Goal: Information Seeking & Learning: Learn about a topic

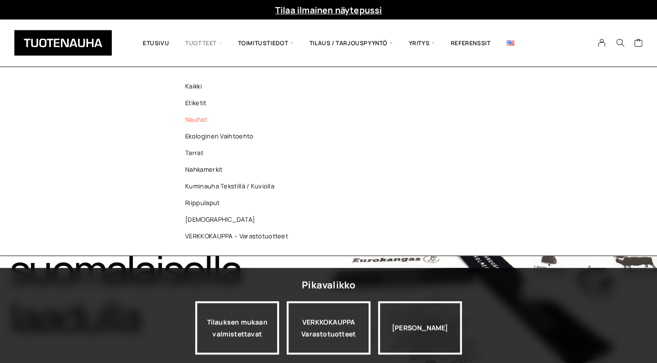
click at [201, 119] on link "Nauhat" at bounding box center [239, 119] width 138 height 17
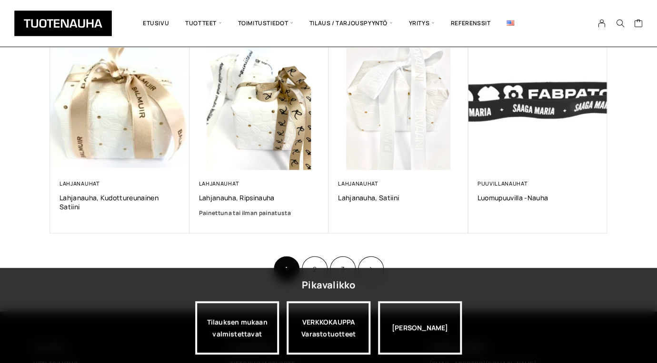
scroll to position [629, 0]
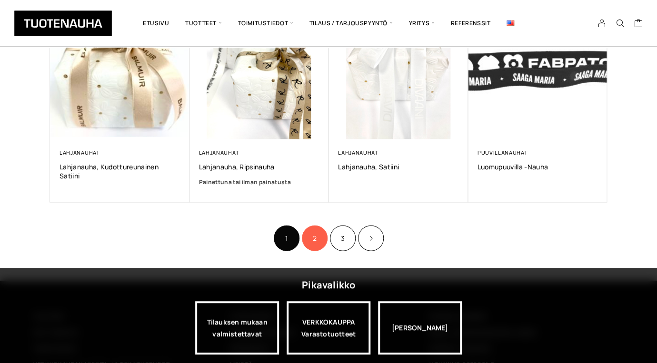
click at [318, 237] on link "2" at bounding box center [315, 238] width 26 height 26
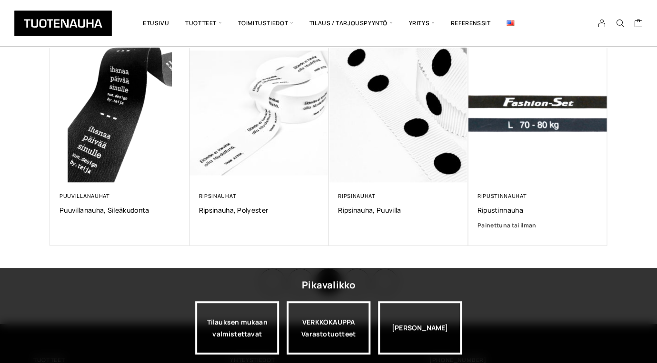
scroll to position [628, 0]
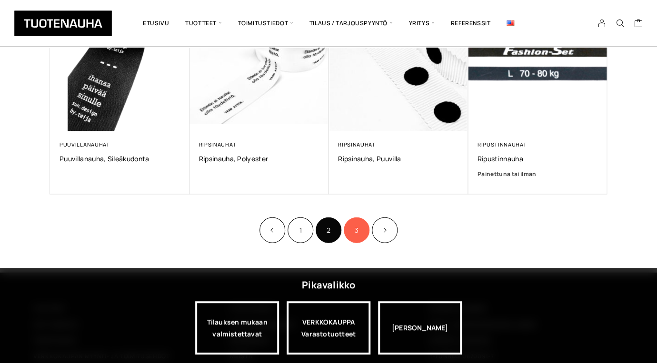
click at [357, 227] on link "3" at bounding box center [357, 230] width 26 height 26
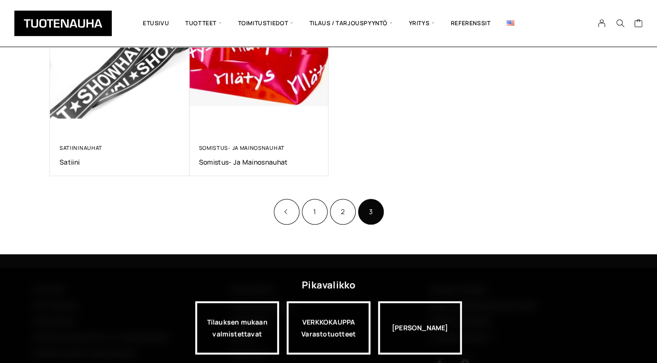
scroll to position [222, 0]
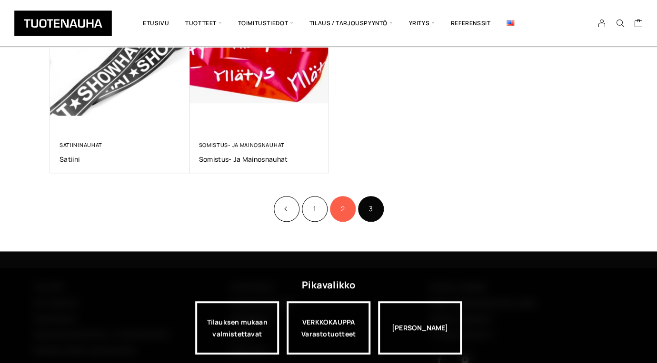
click at [345, 215] on link "2" at bounding box center [343, 209] width 26 height 26
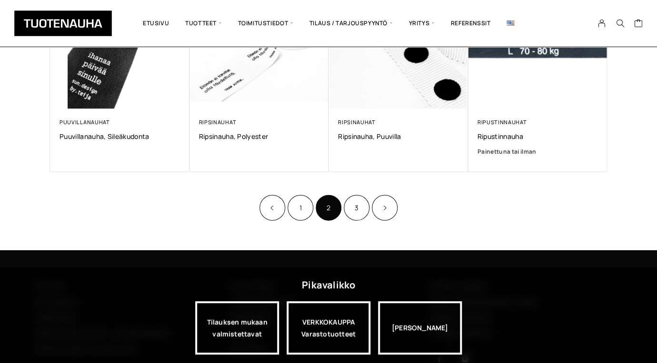
scroll to position [681, 0]
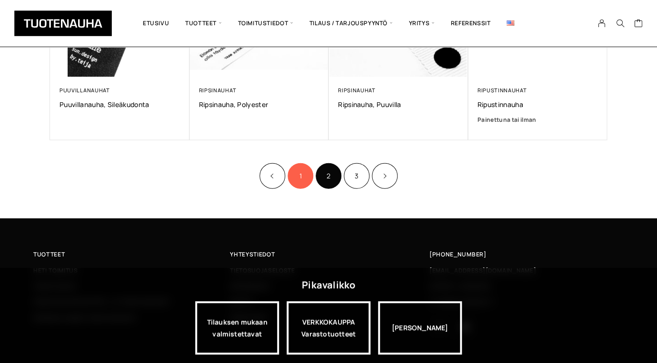
click at [300, 179] on link "1" at bounding box center [300, 176] width 26 height 26
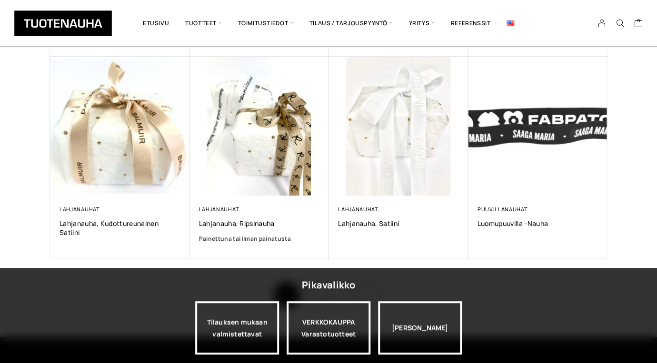
scroll to position [576, 0]
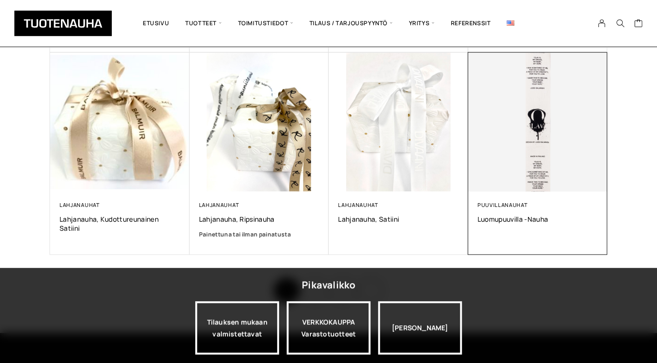
click at [530, 225] on div "Puuvillanauhat Luomupuuvilla -nauha 0,00 €" at bounding box center [537, 222] width 139 height 63
click at [530, 220] on span "Luomupuuvilla -nauha" at bounding box center [537, 218] width 120 height 9
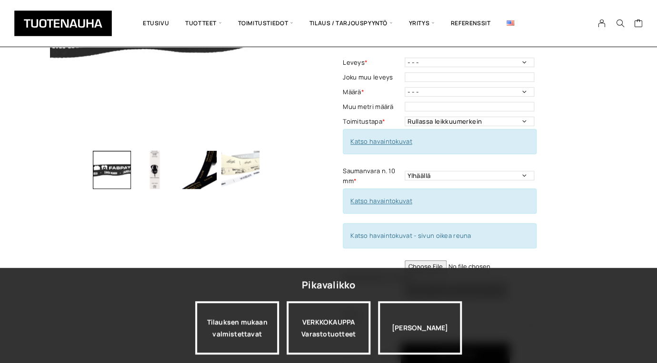
scroll to position [213, 0]
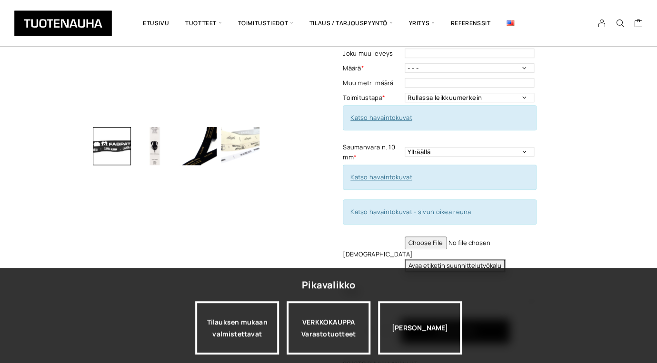
click at [198, 159] on img "button" at bounding box center [197, 146] width 38 height 38
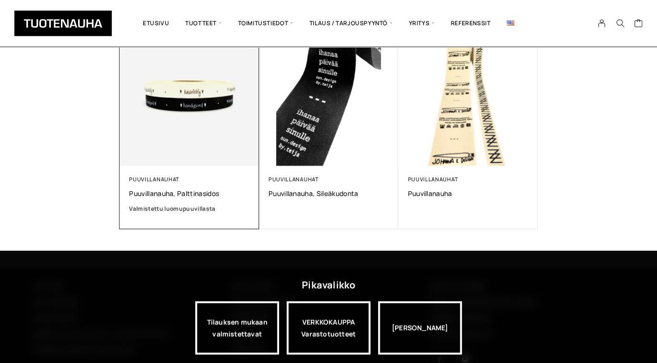
scroll to position [786, 0]
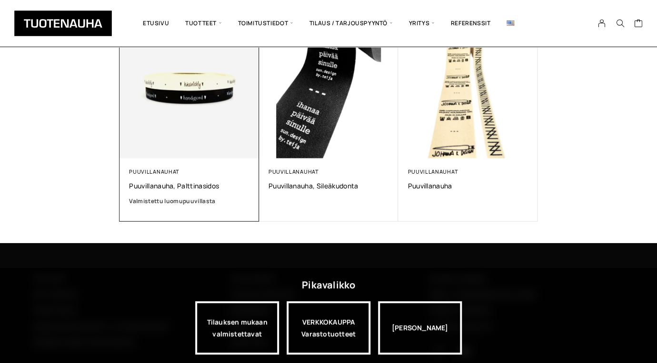
click at [200, 197] on span "Valmistettu luomupuuvillasta" at bounding box center [172, 201] width 86 height 8
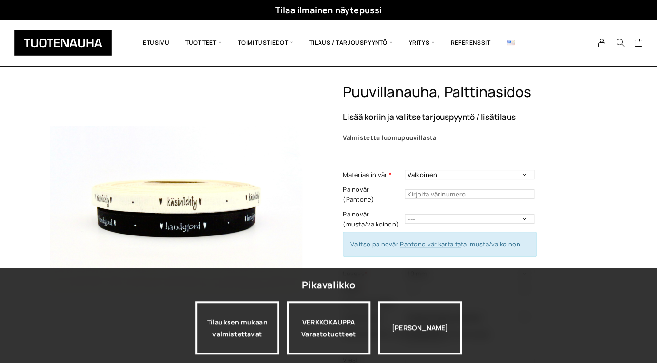
click at [233, 201] on img at bounding box center [176, 209] width 252 height 252
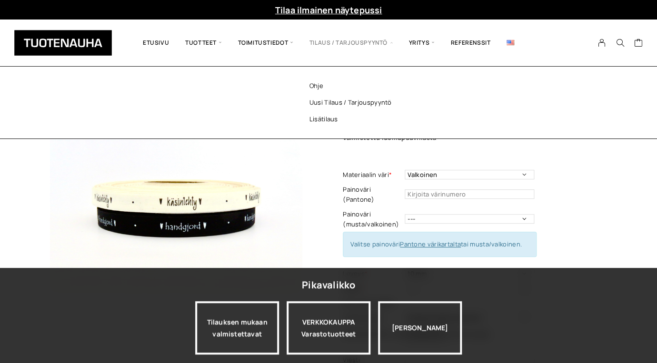
click at [370, 44] on span "Tilaus / Tarjouspyyntö" at bounding box center [350, 43] width 99 height 32
click at [337, 100] on link "Uusi tilaus / tarjouspyyntö" at bounding box center [363, 102] width 138 height 17
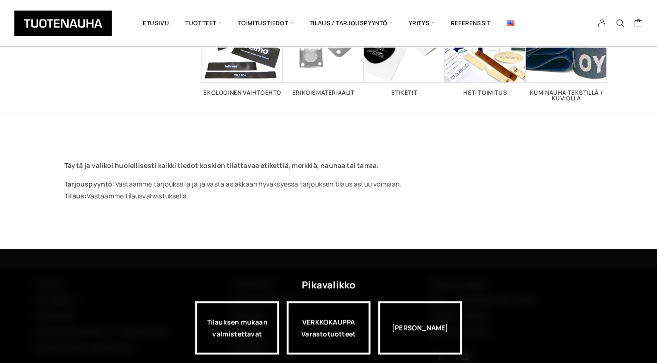
scroll to position [128, 0]
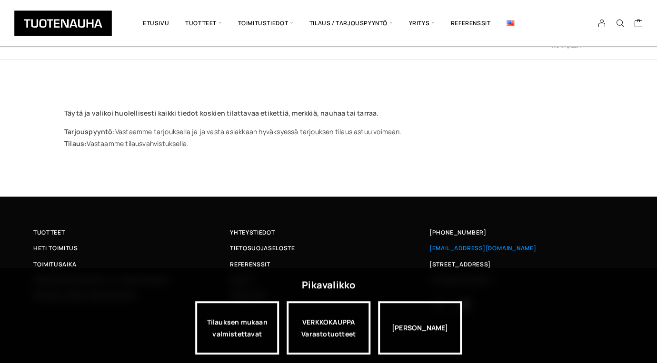
click at [454, 251] on span "[EMAIL_ADDRESS][DOMAIN_NAME]" at bounding box center [482, 248] width 107 height 10
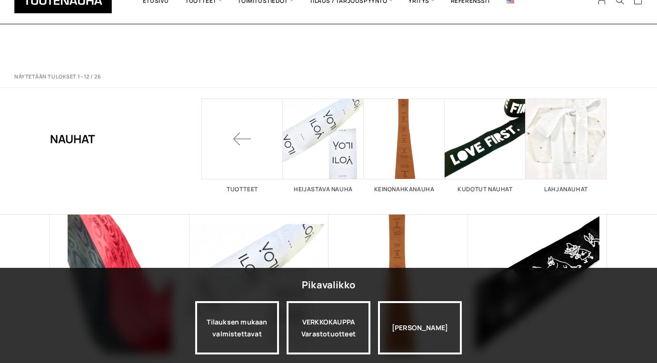
scroll to position [576, 0]
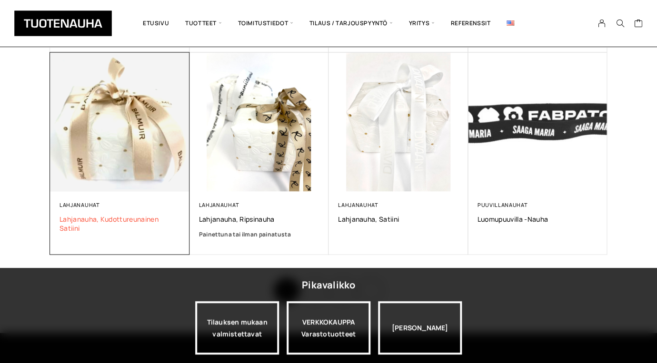
click at [98, 217] on span "Lahjanauha, kudottureunainen satiini" at bounding box center [119, 223] width 120 height 18
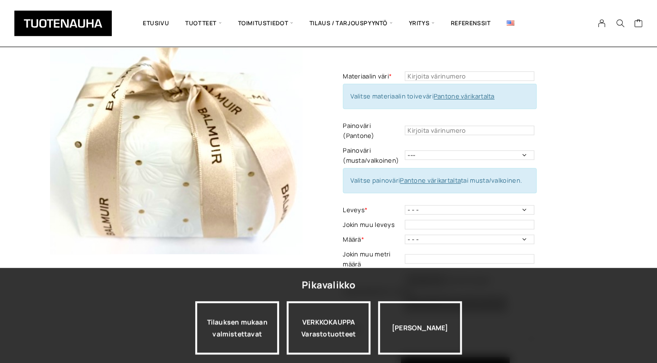
scroll to position [80, 0]
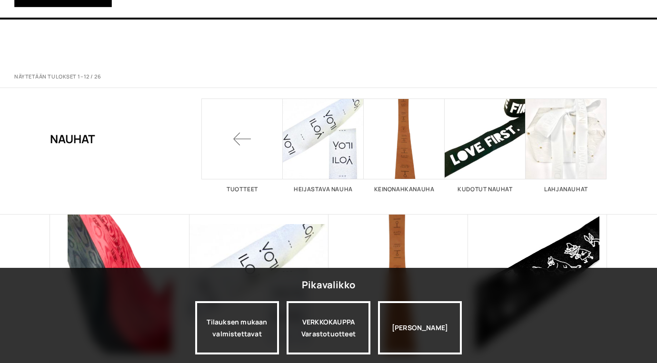
scroll to position [576, 0]
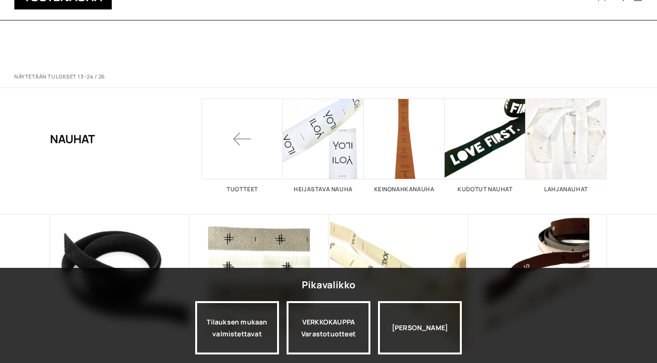
scroll to position [628, 0]
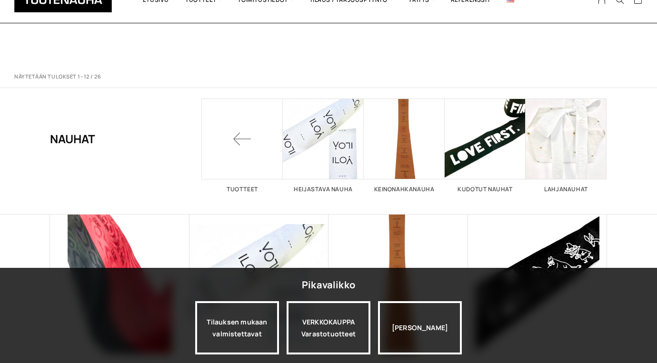
scroll to position [629, 0]
